Goal: Task Accomplishment & Management: Manage account settings

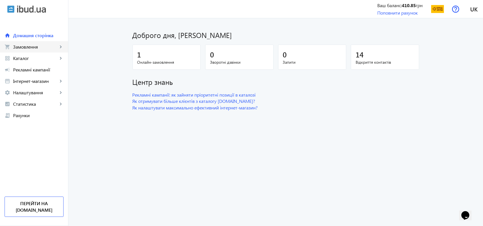
click at [34, 47] on span "Замовлення" at bounding box center [35, 47] width 45 height 6
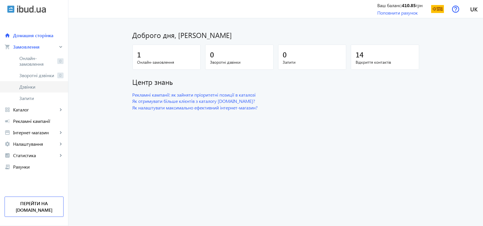
click at [27, 84] on span "Дзвінки" at bounding box center [41, 87] width 44 height 6
